Goal: Information Seeking & Learning: Learn about a topic

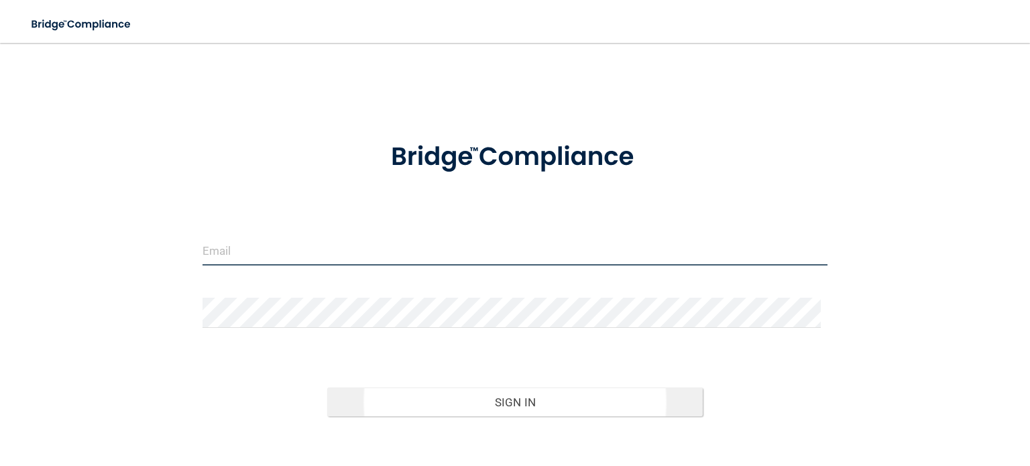
type input "[EMAIL_ADDRESS][DOMAIN_NAME]"
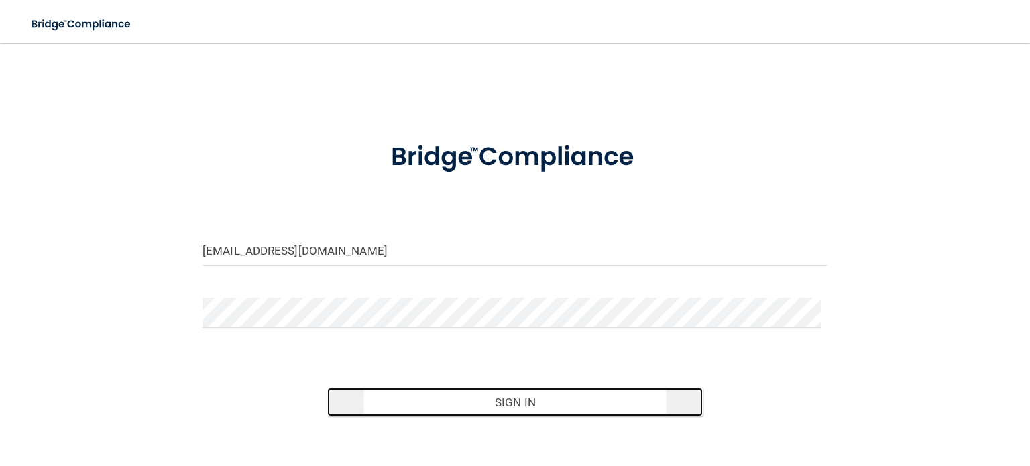
click at [528, 396] on button "Sign In" at bounding box center [514, 401] width 375 height 29
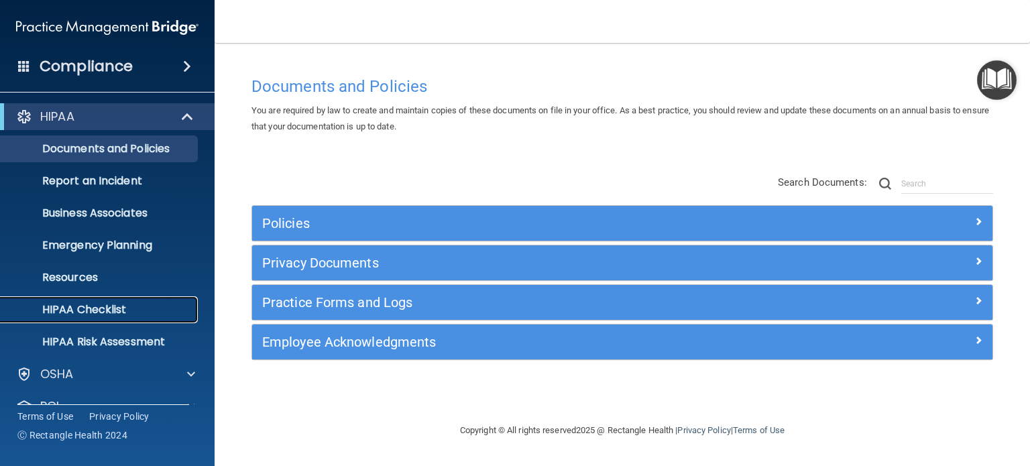
click at [101, 310] on p "HIPAA Checklist" at bounding box center [100, 309] width 183 height 13
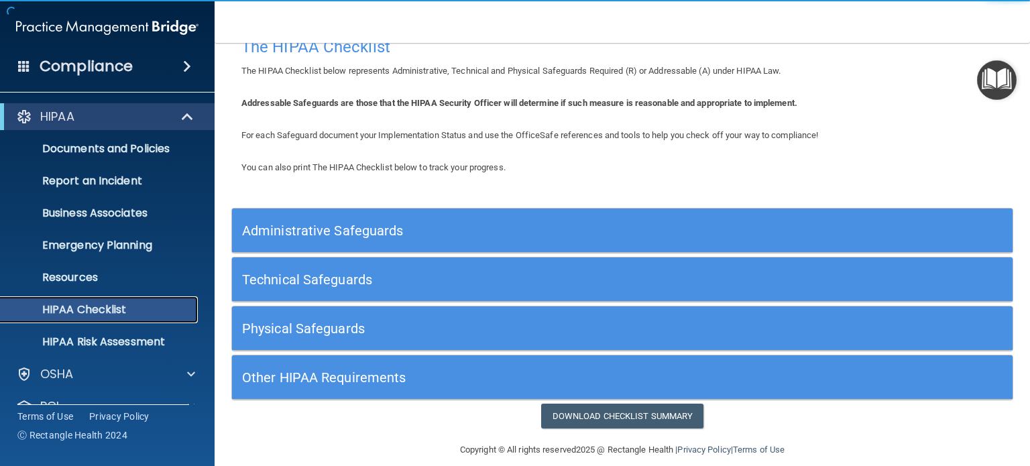
scroll to position [40, 0]
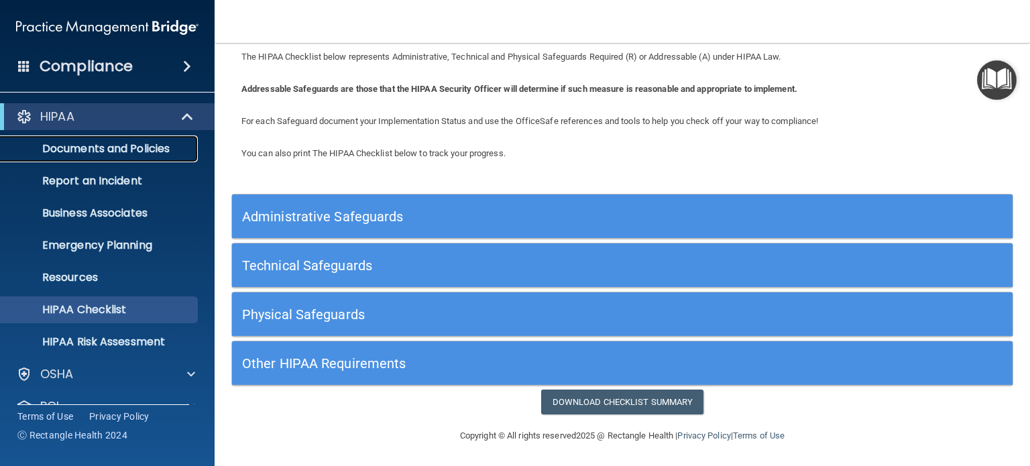
click at [101, 147] on p "Documents and Policies" at bounding box center [100, 148] width 183 height 13
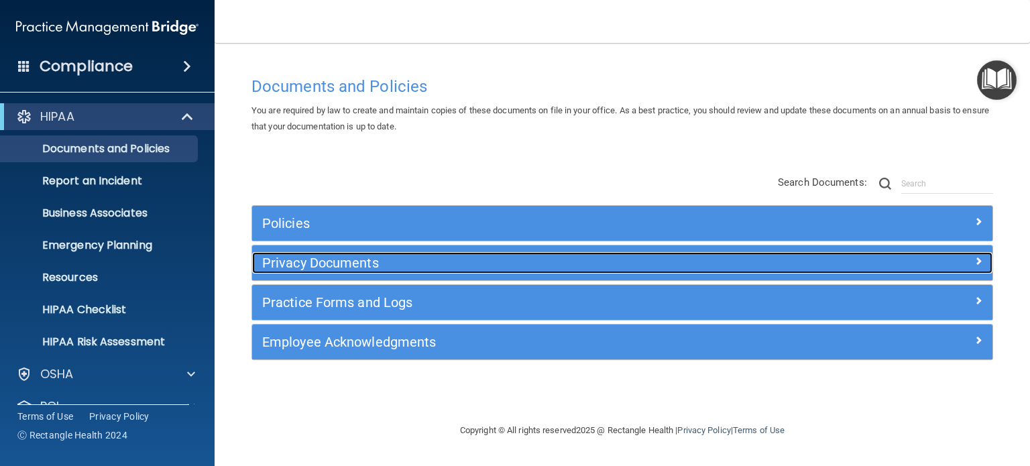
click at [359, 257] on h5 "Privacy Documents" at bounding box center [529, 262] width 535 height 15
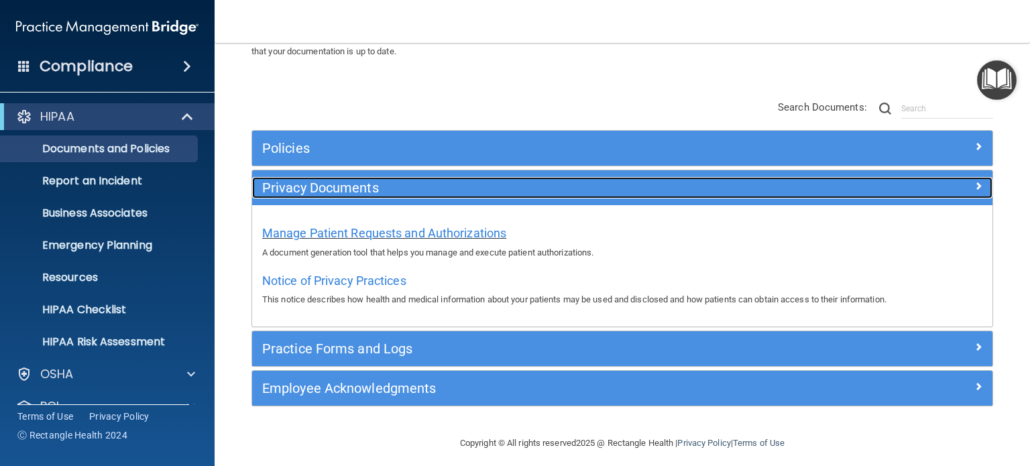
scroll to position [83, 0]
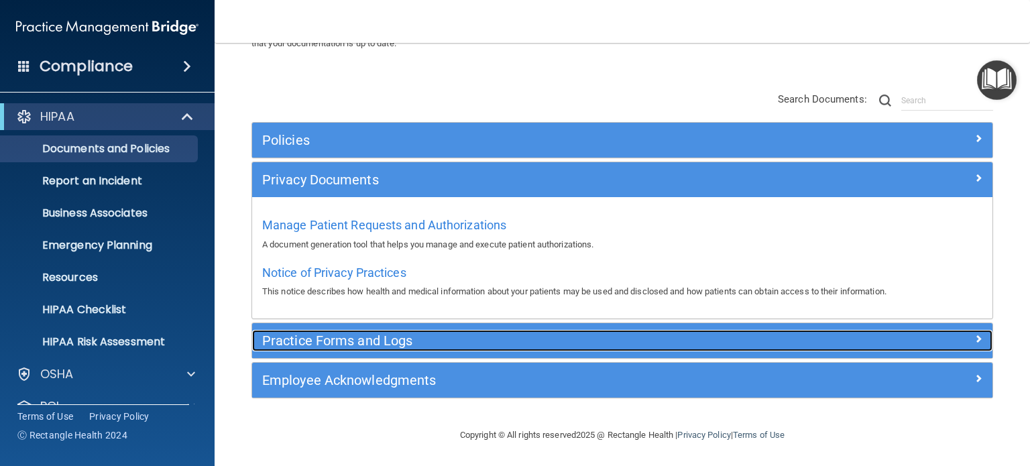
click at [376, 333] on h5 "Practice Forms and Logs" at bounding box center [529, 340] width 535 height 15
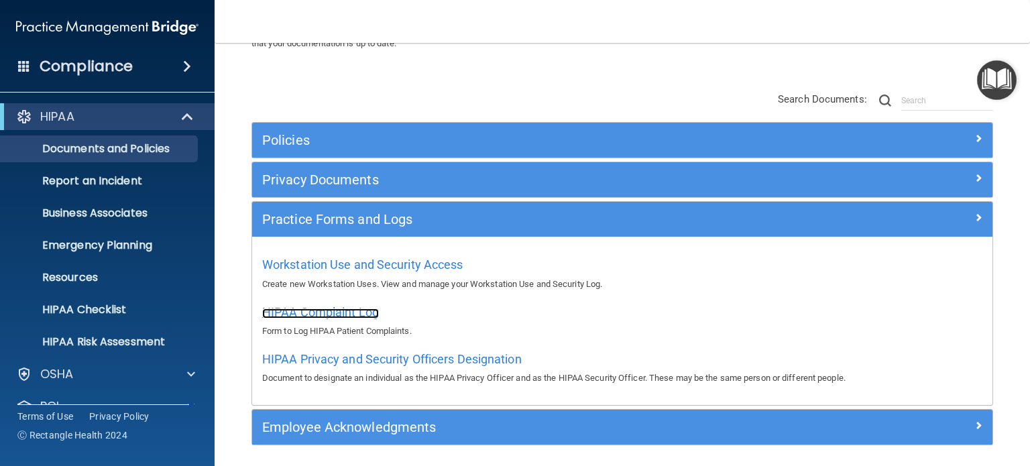
click at [314, 310] on span "HIPAA Complaint Log" at bounding box center [320, 312] width 117 height 14
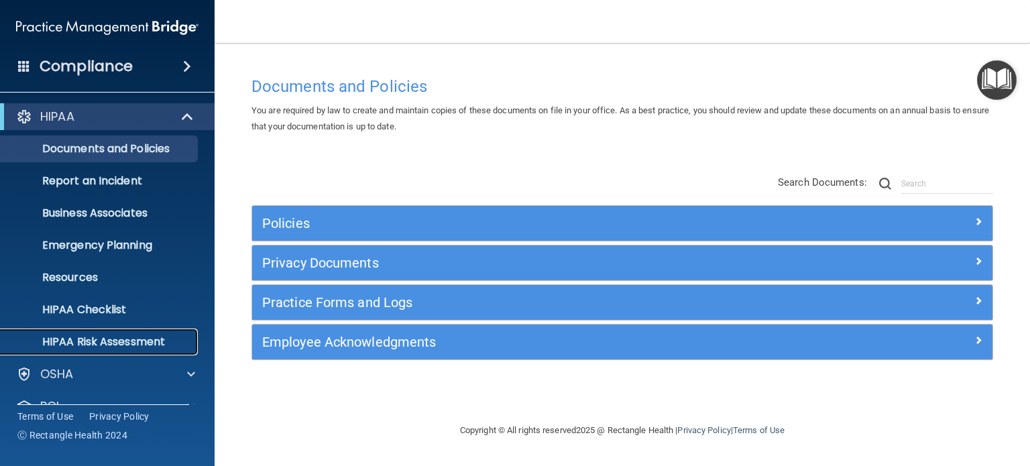
click at [68, 340] on p "HIPAA Risk Assessment" at bounding box center [100, 341] width 183 height 13
click at [117, 155] on p "Documents and Policies" at bounding box center [100, 148] width 183 height 13
click at [86, 214] on p "Business Associates" at bounding box center [100, 212] width 183 height 13
